Goal: Check status: Check status

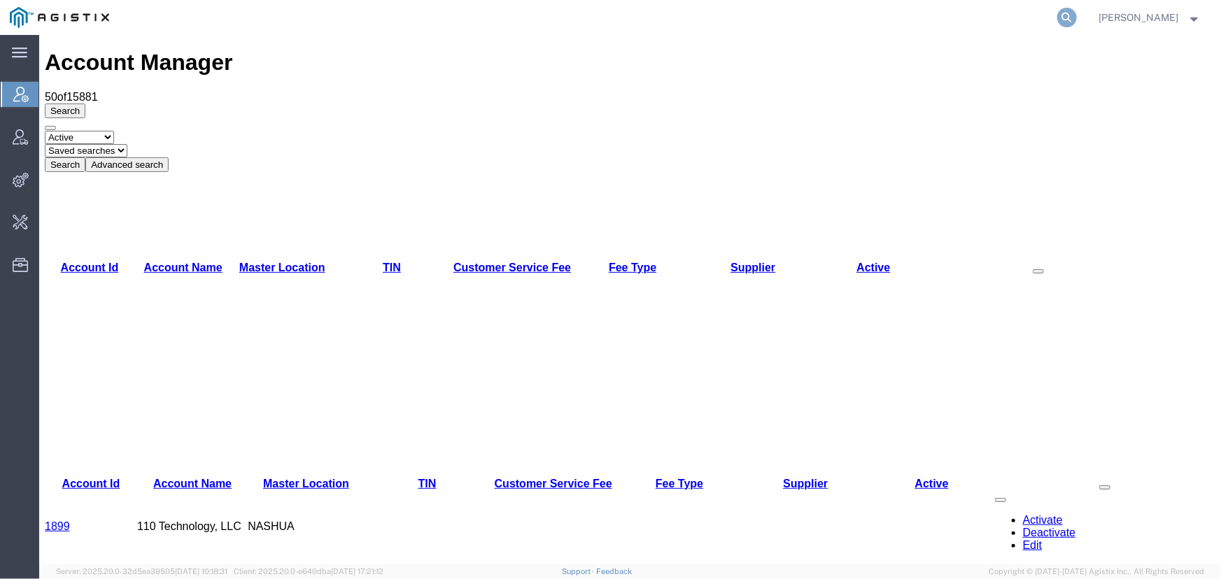
click at [1071, 17] on icon at bounding box center [1067, 18] width 20 height 20
type input "offline@abbott.com"
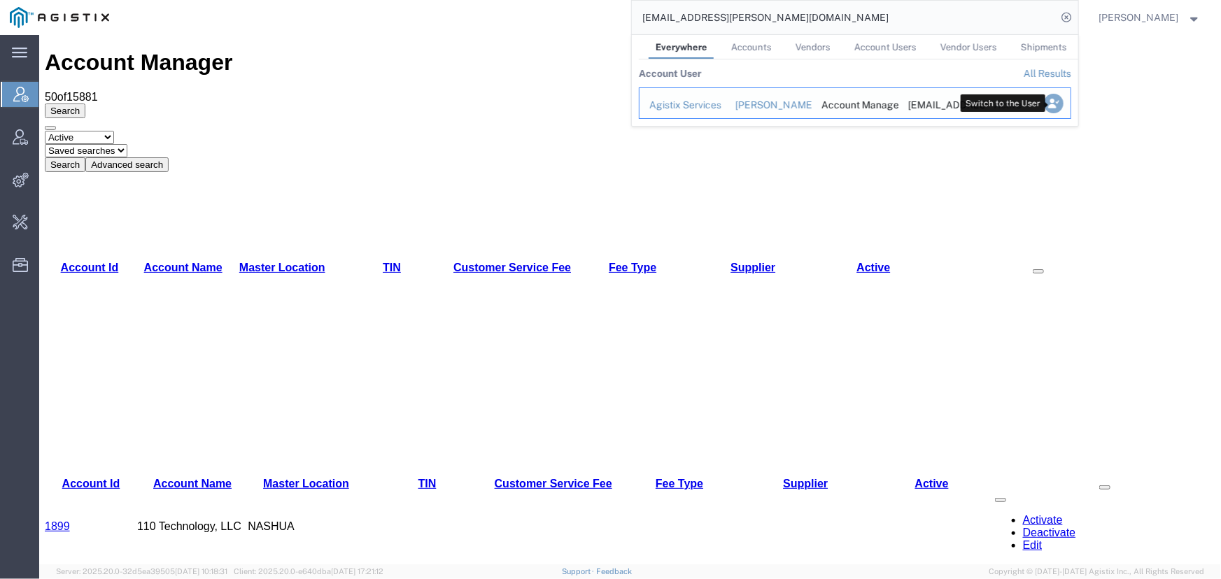
click at [1057, 106] on icon "Search Results" at bounding box center [1053, 104] width 20 height 20
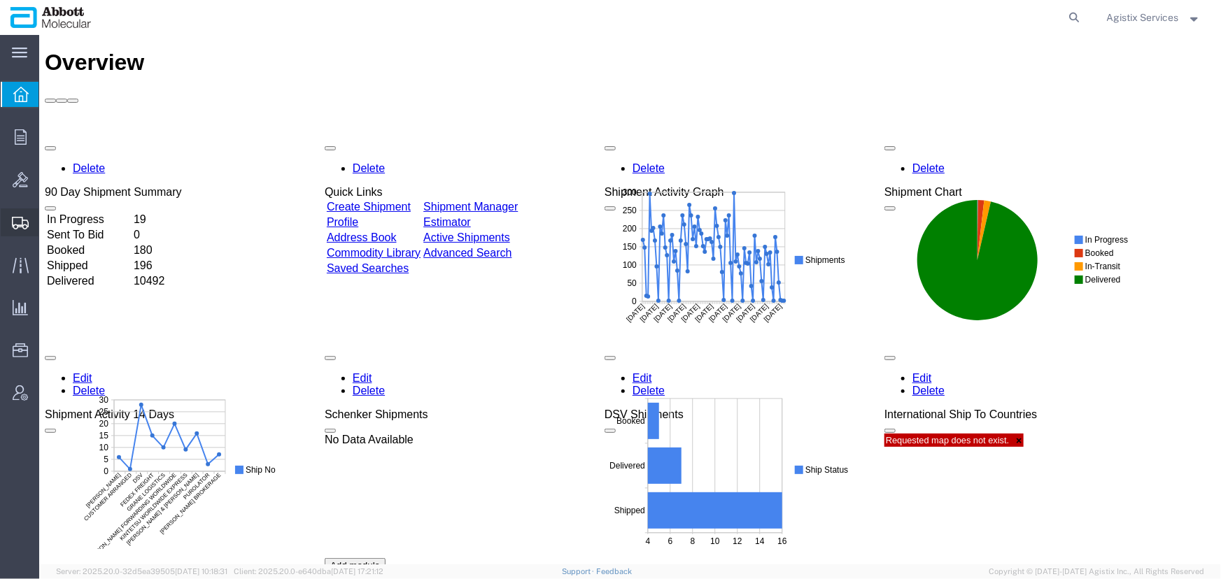
click at [24, 228] on icon at bounding box center [20, 223] width 17 height 13
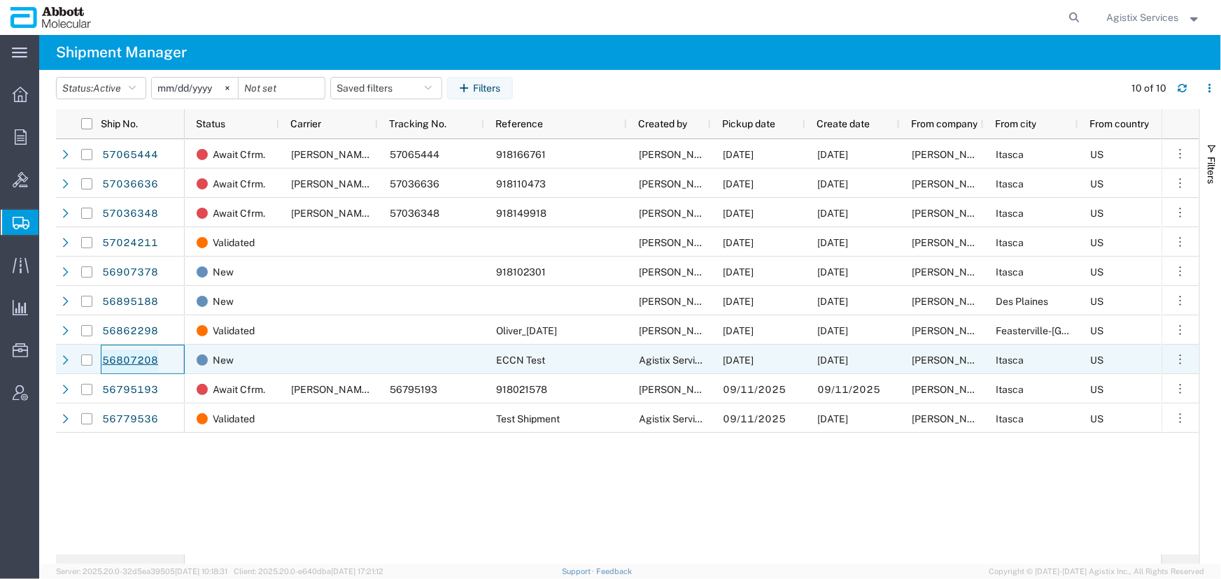
click at [126, 357] on link "56807208" at bounding box center [129, 361] width 57 height 22
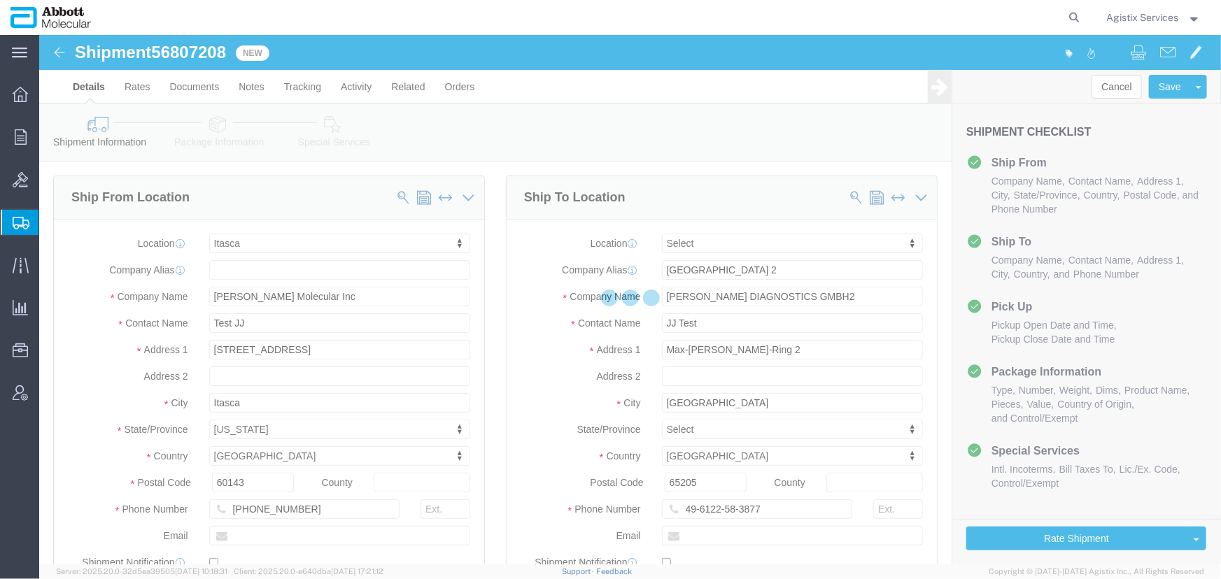
select select "48454"
select select
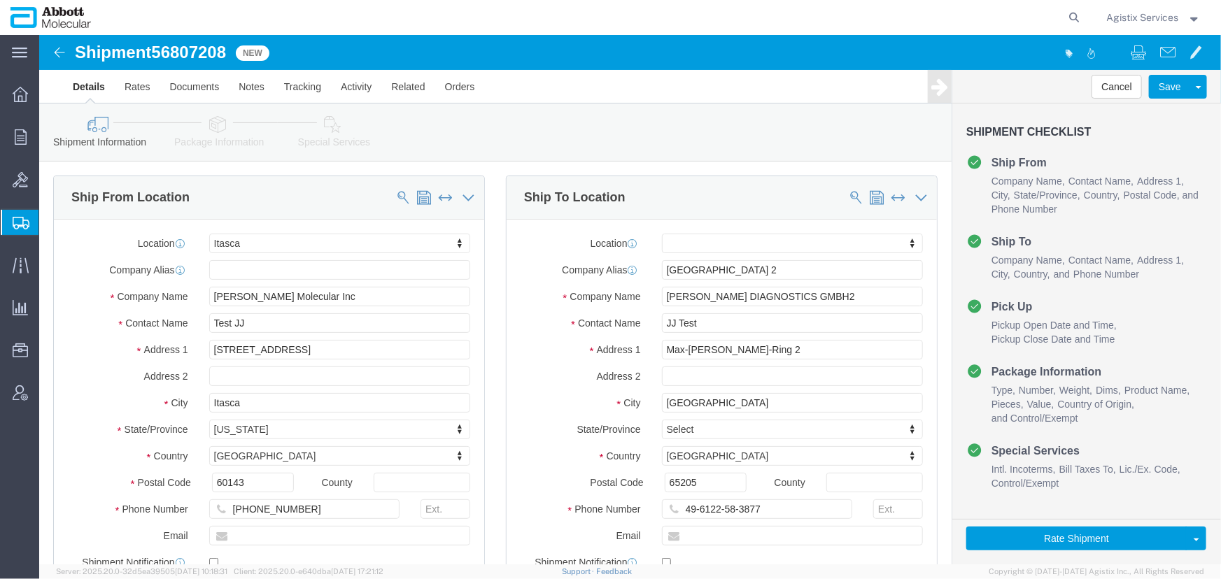
click link "Package Information"
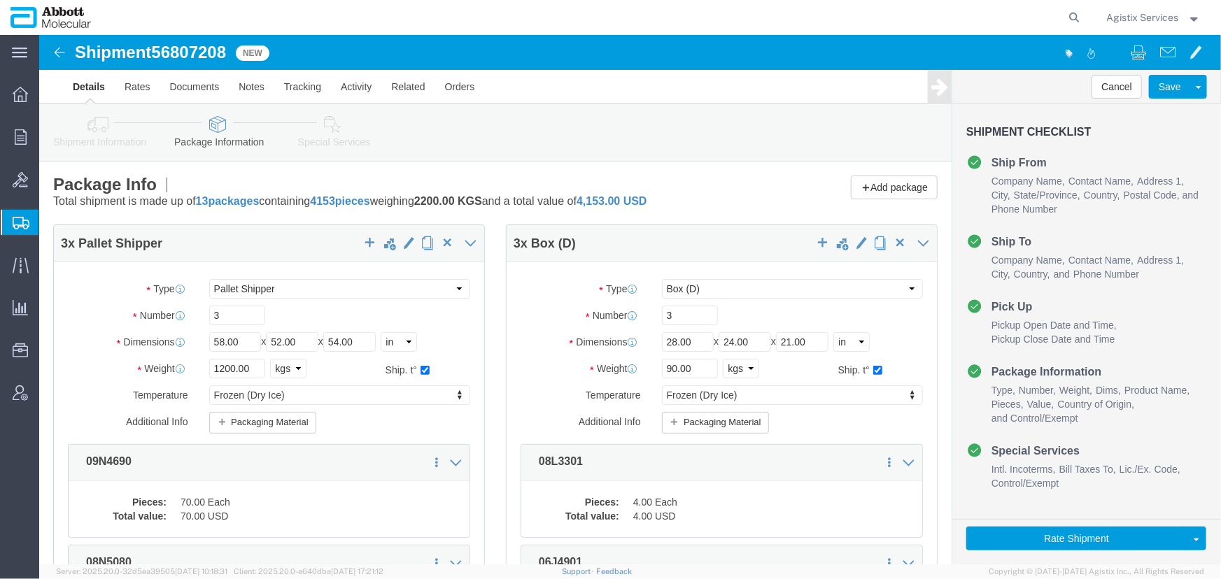
click at [1145, 14] on span "Agistix Services" at bounding box center [1143, 17] width 72 height 15
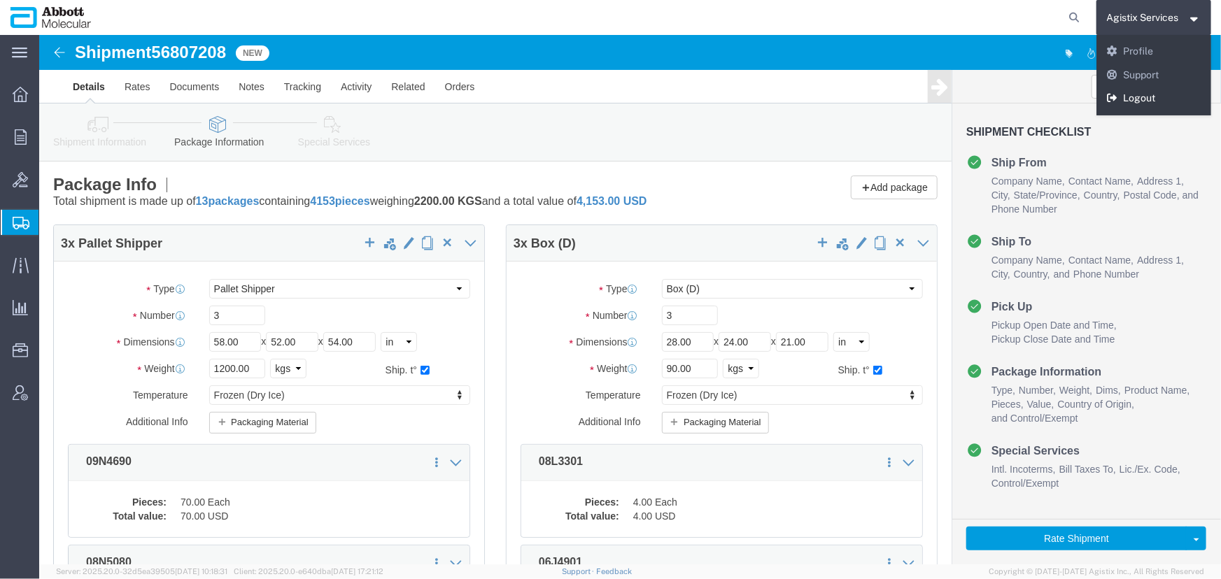
click at [1136, 94] on link "Logout" at bounding box center [1154, 99] width 115 height 24
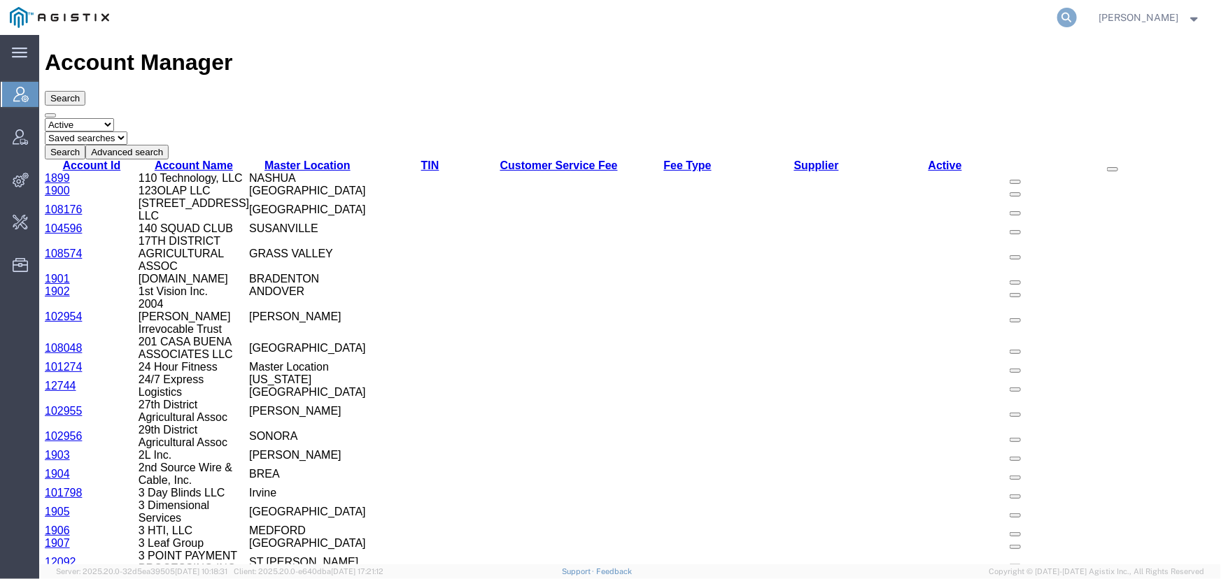
click at [1063, 17] on icon at bounding box center [1067, 18] width 20 height 20
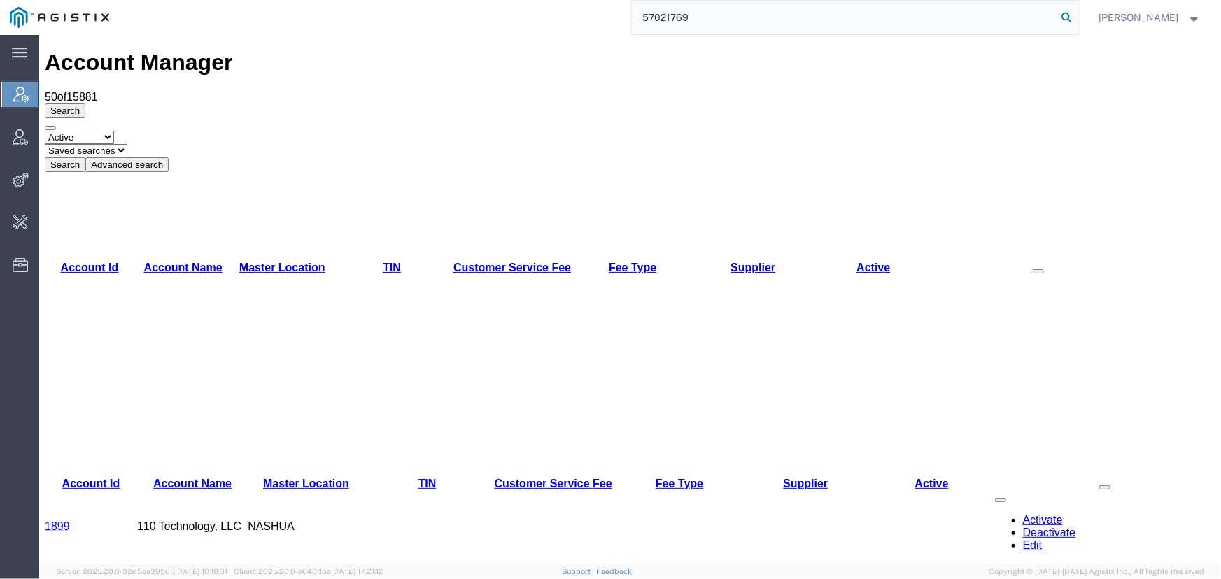
type input "57021769"
